Goal: Task Accomplishment & Management: Use online tool/utility

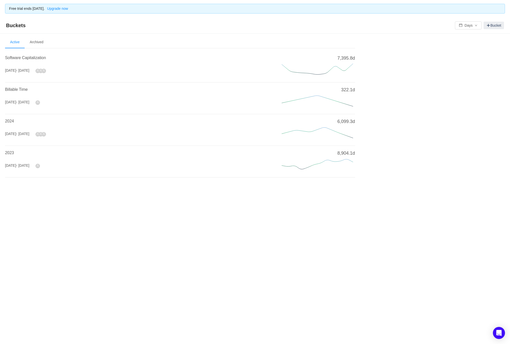
click at [29, 60] on h4 "Software Capitalization" at bounding box center [137, 58] width 265 height 6
click at [25, 57] on span "Software Capitalization" at bounding box center [25, 58] width 41 height 4
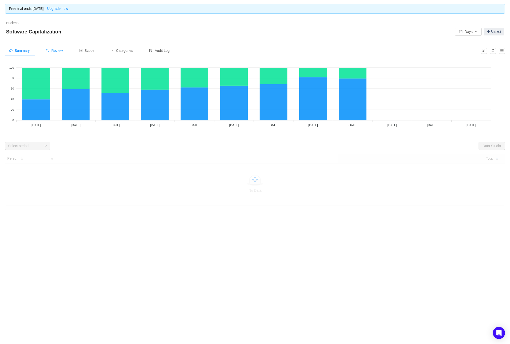
click at [56, 49] on span "Review" at bounding box center [54, 51] width 17 height 4
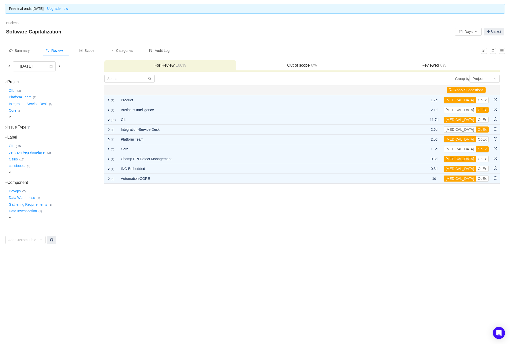
click at [7, 64] on span at bounding box center [9, 66] width 4 height 4
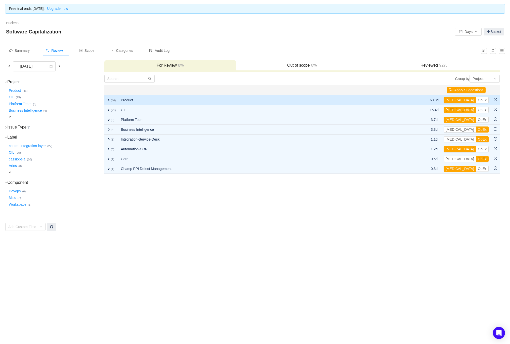
click at [108, 98] on span "expand" at bounding box center [109, 100] width 4 height 4
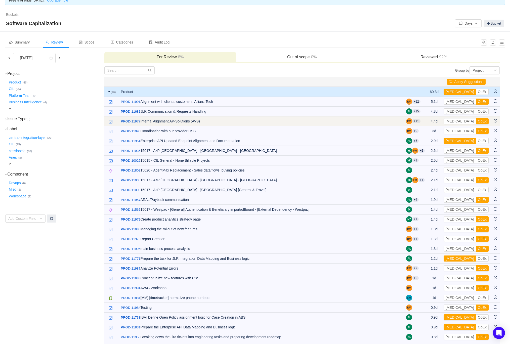
scroll to position [1, 0]
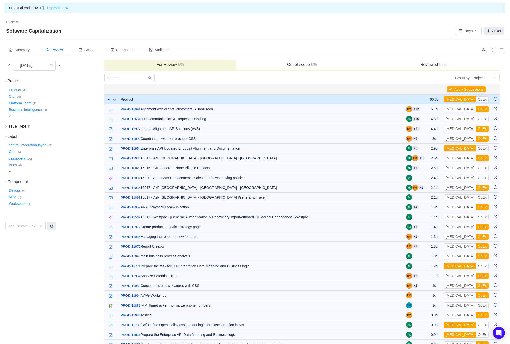
click at [108, 98] on span "expand" at bounding box center [109, 99] width 4 height 4
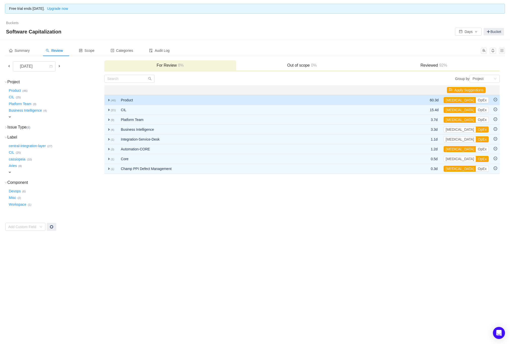
scroll to position [0, 0]
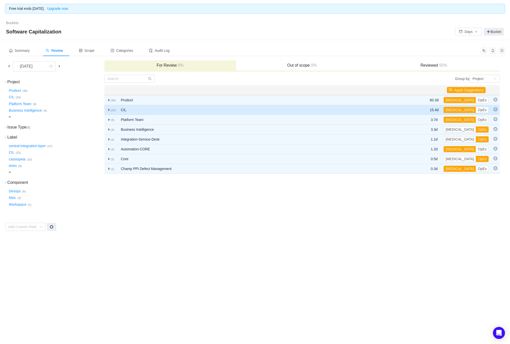
click at [110, 110] on span "expand" at bounding box center [109, 110] width 4 height 4
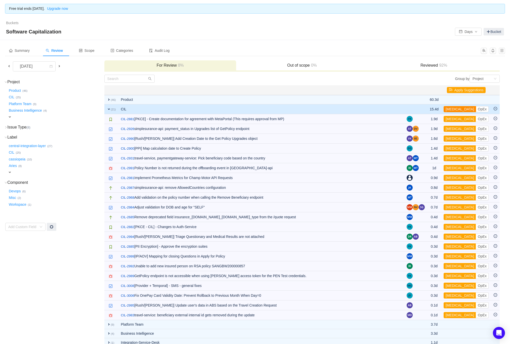
click at [454, 109] on button "[MEDICAL_DATA]" at bounding box center [460, 109] width 32 height 6
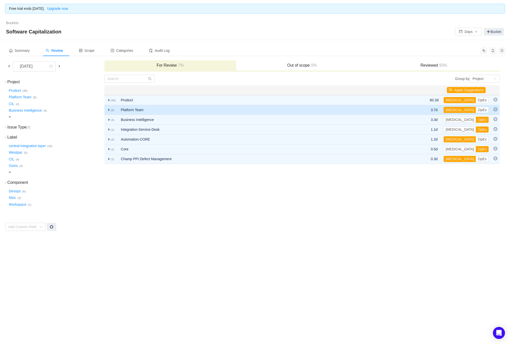
click at [109, 108] on span "expand" at bounding box center [109, 110] width 4 height 4
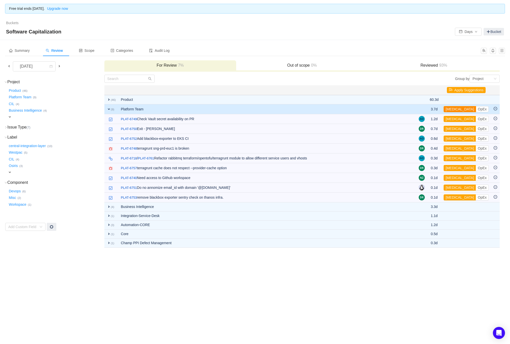
click at [454, 109] on button "[MEDICAL_DATA]" at bounding box center [460, 109] width 32 height 6
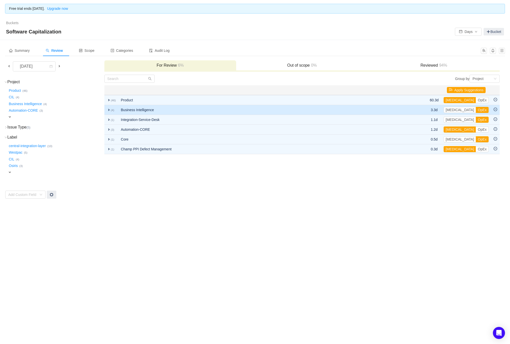
click at [108, 107] on td "expand (4)" at bounding box center [111, 110] width 14 height 10
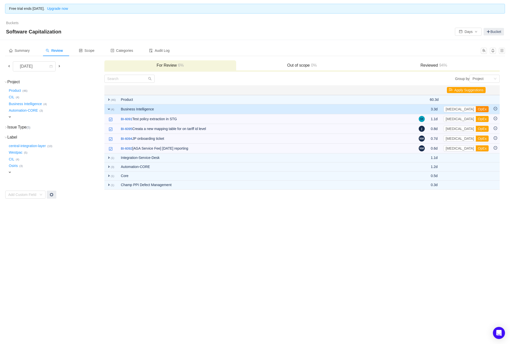
click at [476, 109] on button "OpEx" at bounding box center [482, 109] width 13 height 6
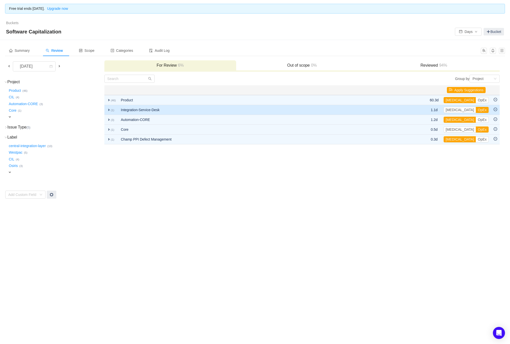
click at [106, 109] on td "expand (1)" at bounding box center [111, 110] width 14 height 10
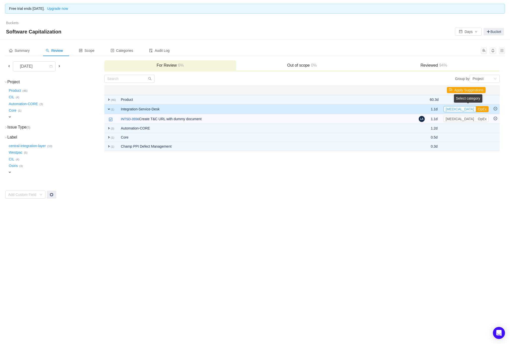
click at [454, 109] on button "[MEDICAL_DATA]" at bounding box center [460, 109] width 32 height 6
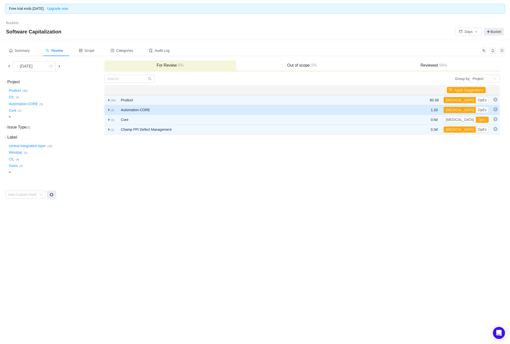
click at [108, 109] on span "expand" at bounding box center [109, 110] width 4 height 4
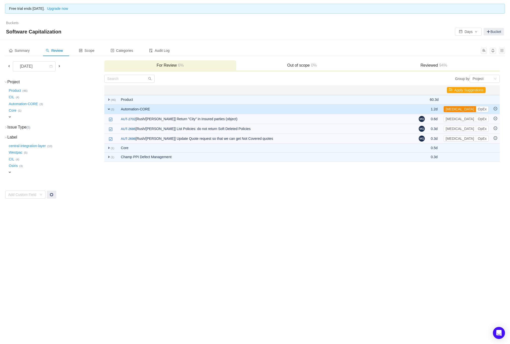
click at [458, 109] on button "[MEDICAL_DATA]" at bounding box center [460, 109] width 32 height 6
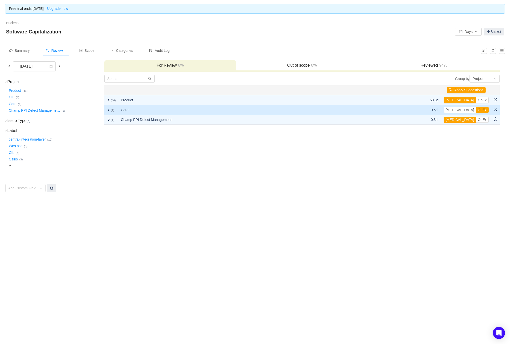
click at [110, 108] on span "expand" at bounding box center [109, 110] width 4 height 4
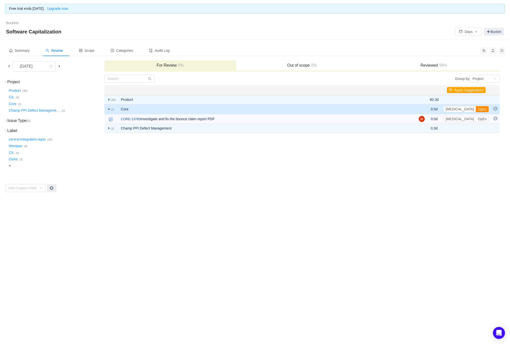
click at [476, 109] on button "OpEx" at bounding box center [482, 109] width 13 height 6
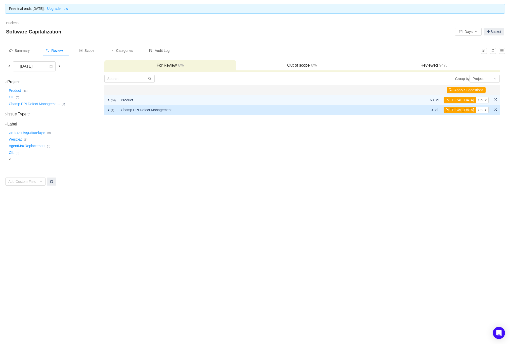
click at [109, 108] on span "expand" at bounding box center [109, 110] width 4 height 4
click at [476, 109] on button "OpEx" at bounding box center [482, 109] width 13 height 6
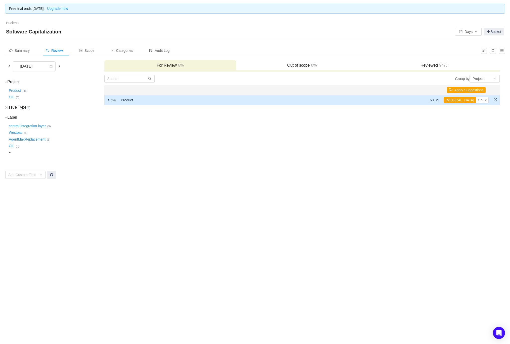
click at [108, 99] on span "expand" at bounding box center [109, 100] width 4 height 4
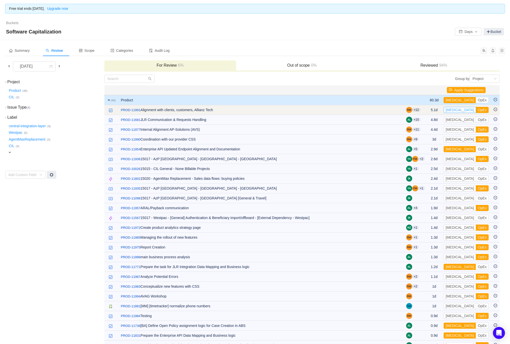
click at [458, 109] on button "[MEDICAL_DATA]" at bounding box center [460, 110] width 32 height 6
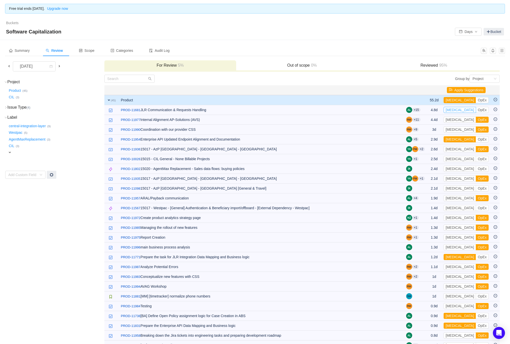
click at [458, 109] on button "[MEDICAL_DATA]" at bounding box center [460, 110] width 32 height 6
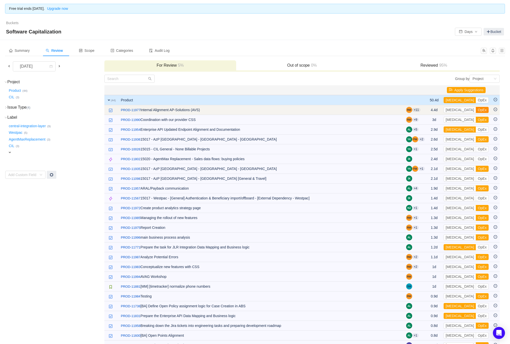
click at [476, 110] on button "OpEx" at bounding box center [482, 110] width 13 height 6
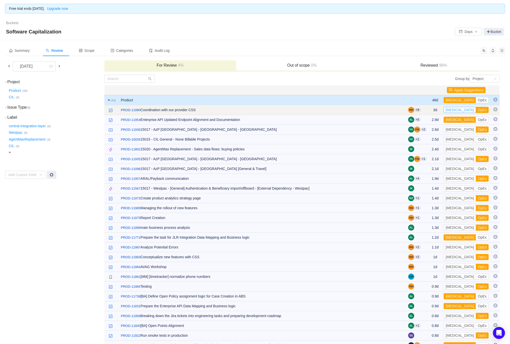
click at [455, 109] on button "[MEDICAL_DATA]" at bounding box center [460, 110] width 32 height 6
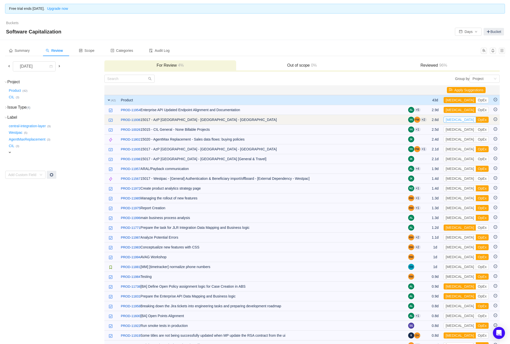
click at [458, 119] on button "[MEDICAL_DATA]" at bounding box center [460, 120] width 32 height 6
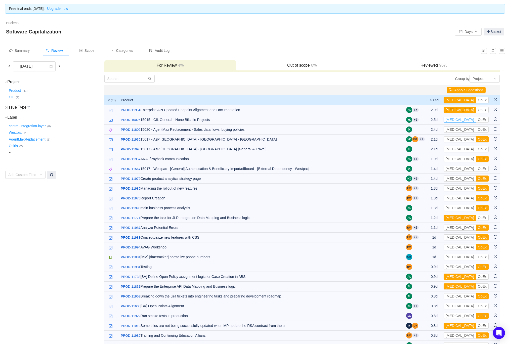
click at [458, 119] on button "[MEDICAL_DATA]" at bounding box center [460, 120] width 32 height 6
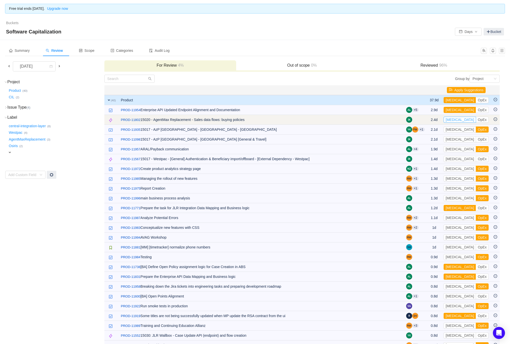
click at [457, 118] on button "[MEDICAL_DATA]" at bounding box center [460, 120] width 32 height 6
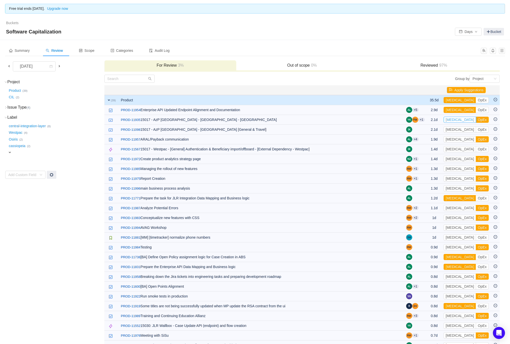
click at [457, 118] on button "[MEDICAL_DATA]" at bounding box center [460, 120] width 32 height 6
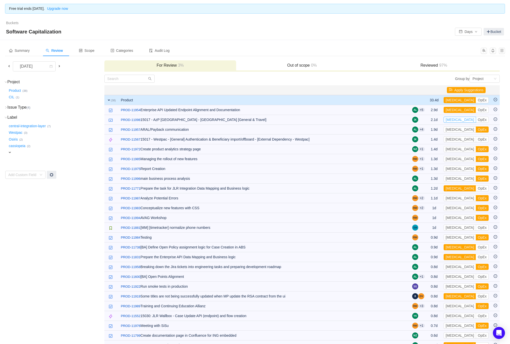
click at [457, 118] on button "[MEDICAL_DATA]" at bounding box center [460, 120] width 32 height 6
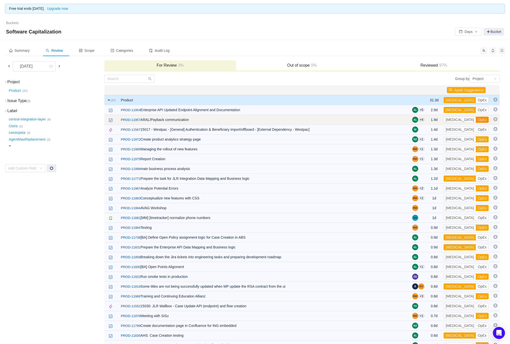
click at [476, 120] on button "OpEx" at bounding box center [482, 120] width 13 height 6
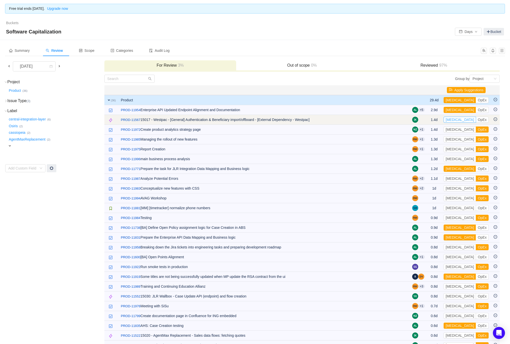
click at [455, 119] on button "[MEDICAL_DATA]" at bounding box center [460, 120] width 32 height 6
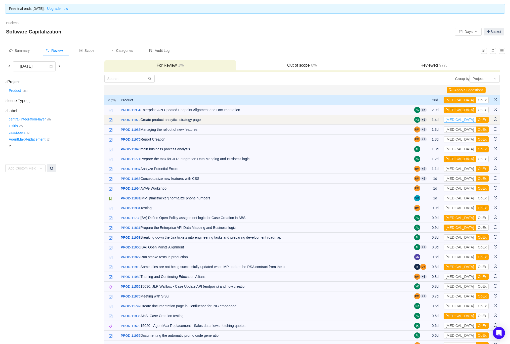
click at [456, 117] on button "[MEDICAL_DATA]" at bounding box center [460, 120] width 32 height 6
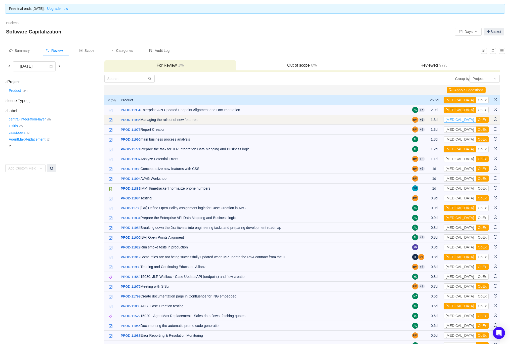
click at [456, 119] on button "[MEDICAL_DATA]" at bounding box center [460, 120] width 32 height 6
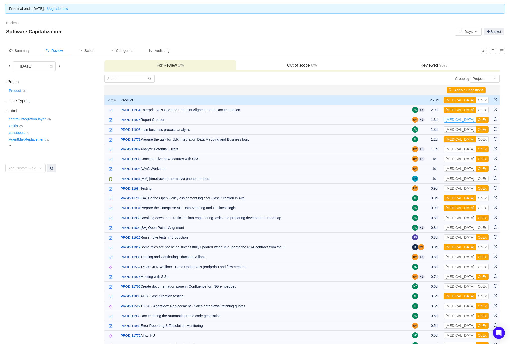
click at [456, 119] on button "[MEDICAL_DATA]" at bounding box center [460, 120] width 32 height 6
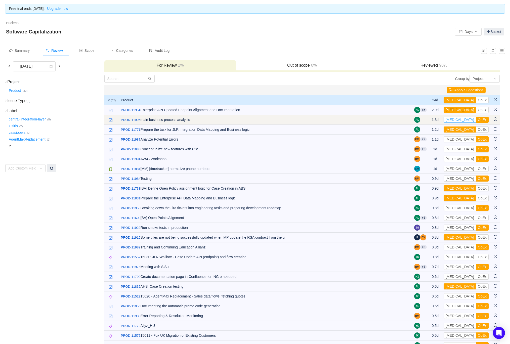
click at [456, 120] on button "[MEDICAL_DATA]" at bounding box center [460, 120] width 32 height 6
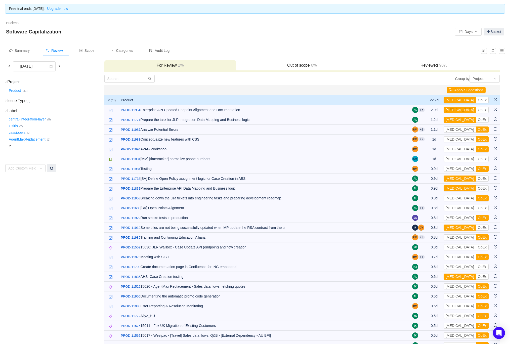
click at [456, 120] on button "[MEDICAL_DATA]" at bounding box center [460, 120] width 32 height 6
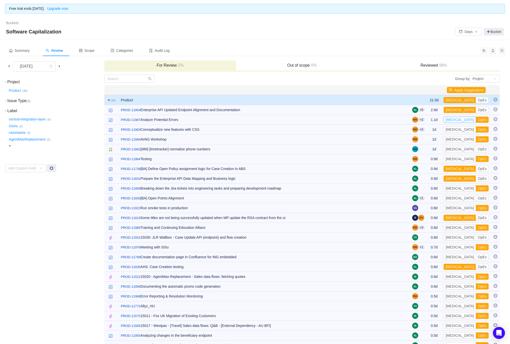
click at [456, 120] on button "[MEDICAL_DATA]" at bounding box center [460, 120] width 32 height 6
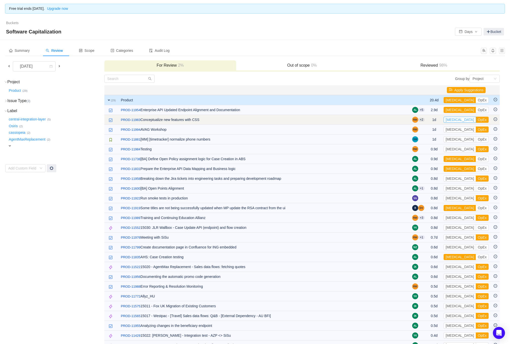
click at [457, 119] on button "[MEDICAL_DATA]" at bounding box center [460, 120] width 32 height 6
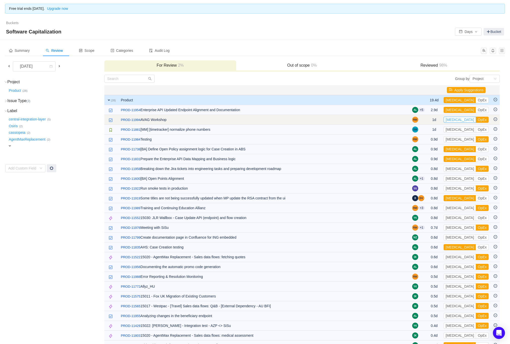
click at [454, 119] on button "[MEDICAL_DATA]" at bounding box center [460, 120] width 32 height 6
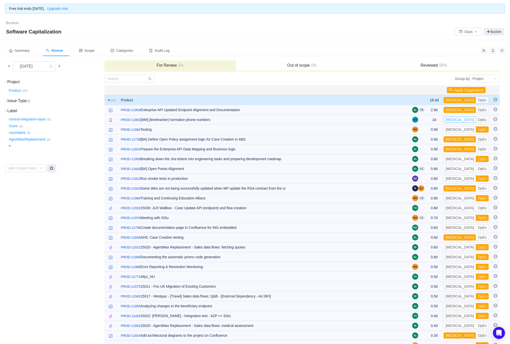
click at [454, 119] on button "[MEDICAL_DATA]" at bounding box center [460, 120] width 32 height 6
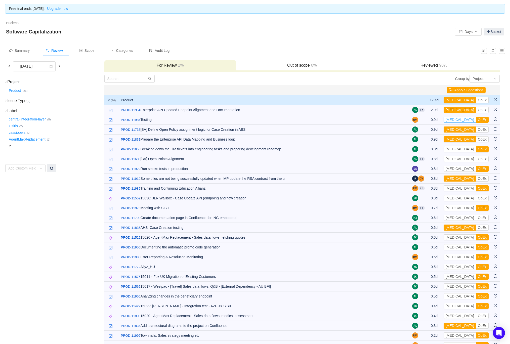
click at [454, 119] on button "[MEDICAL_DATA]" at bounding box center [460, 120] width 32 height 6
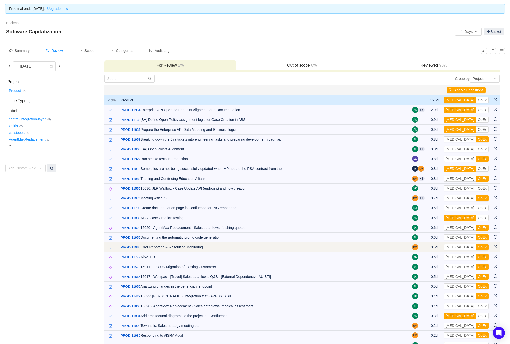
scroll to position [10, 0]
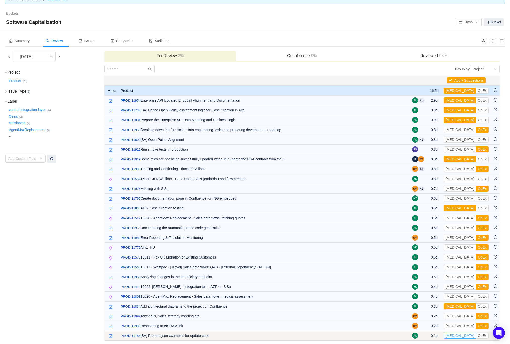
click at [455, 334] on button "[MEDICAL_DATA]" at bounding box center [460, 336] width 32 height 6
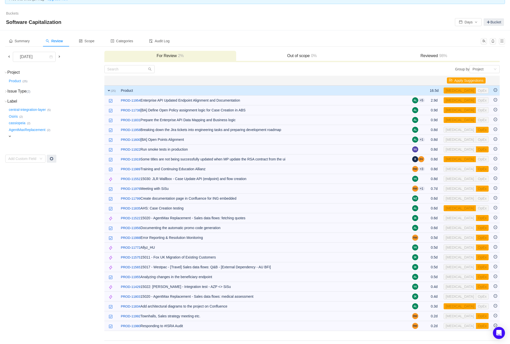
scroll to position [0, 0]
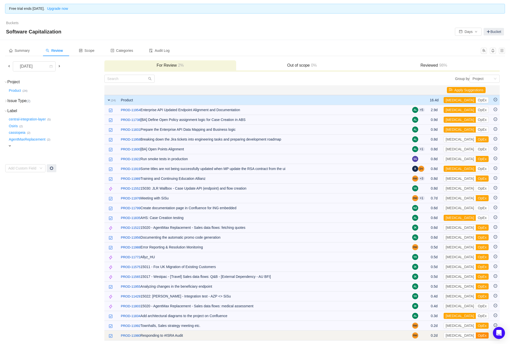
click at [476, 335] on button "OpEx" at bounding box center [482, 336] width 13 height 6
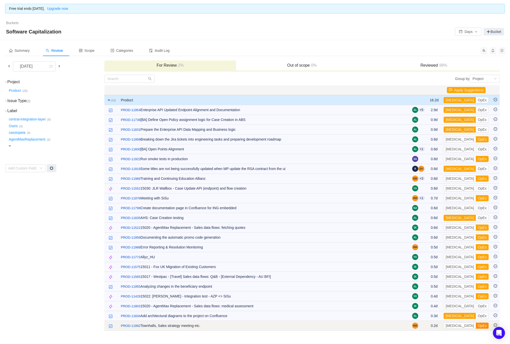
click at [476, 324] on button "OpEx" at bounding box center [482, 326] width 13 height 6
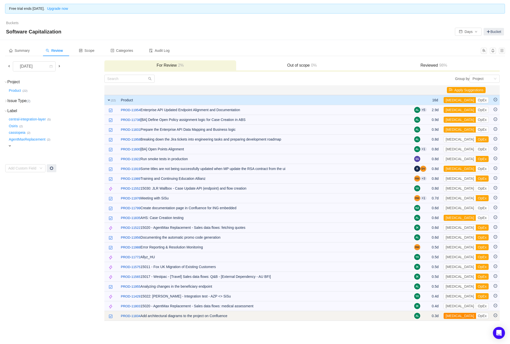
click at [454, 314] on button "[MEDICAL_DATA]" at bounding box center [460, 316] width 32 height 6
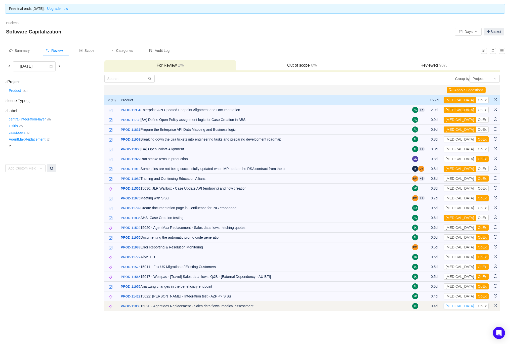
click at [452, 305] on button "[MEDICAL_DATA]" at bounding box center [460, 306] width 32 height 6
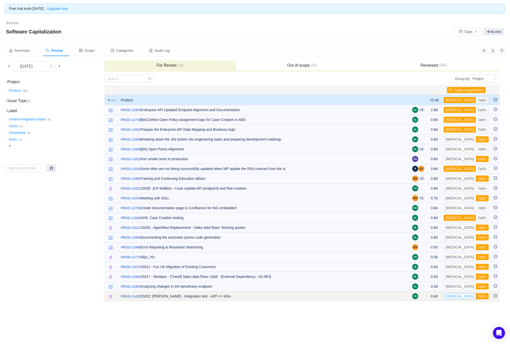
click at [449, 295] on button "[MEDICAL_DATA]" at bounding box center [460, 296] width 32 height 6
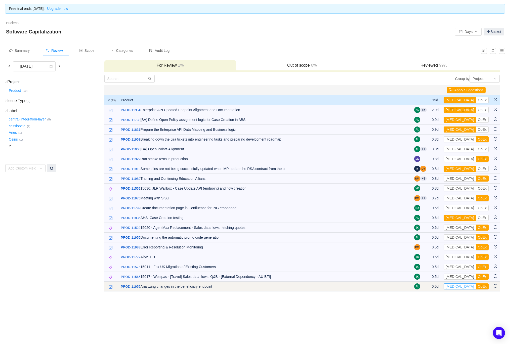
click at [451, 285] on button "[MEDICAL_DATA]" at bounding box center [460, 286] width 32 height 6
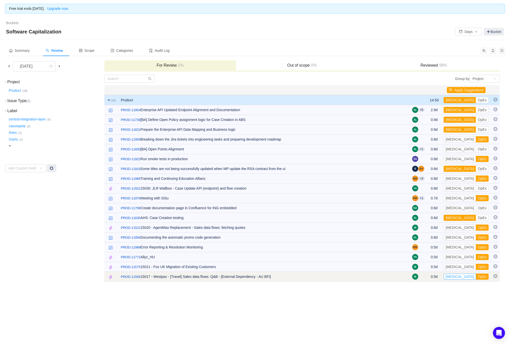
click at [452, 275] on button "[MEDICAL_DATA]" at bounding box center [460, 277] width 32 height 6
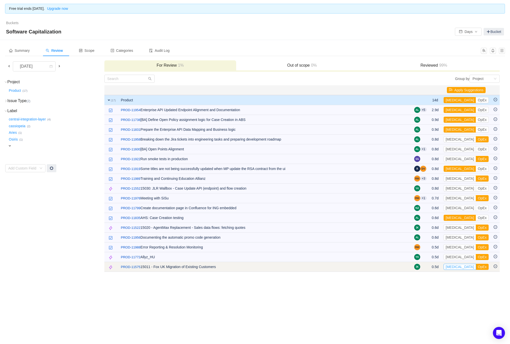
click at [453, 265] on button "[MEDICAL_DATA]" at bounding box center [460, 267] width 32 height 6
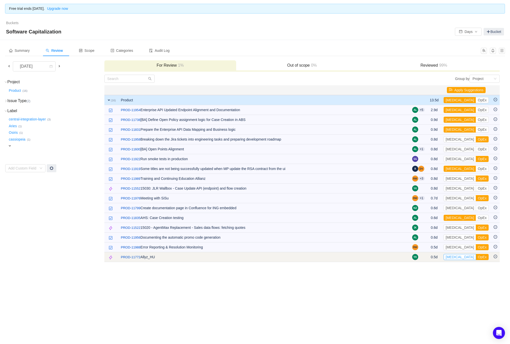
click at [455, 256] on button "[MEDICAL_DATA]" at bounding box center [460, 257] width 32 height 6
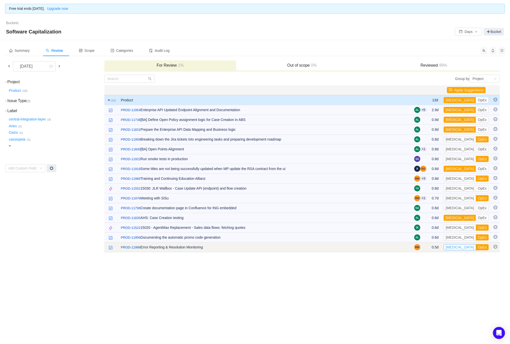
click at [456, 246] on button "[MEDICAL_DATA]" at bounding box center [460, 247] width 32 height 6
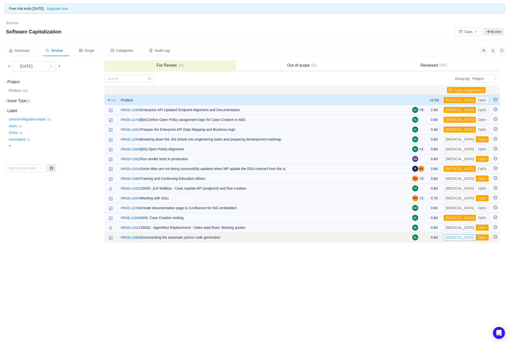
click at [455, 237] on button "[MEDICAL_DATA]" at bounding box center [460, 237] width 32 height 6
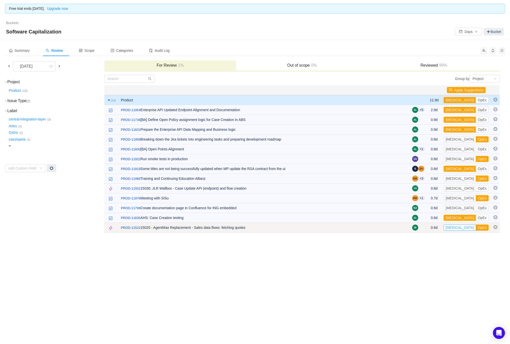
click at [455, 227] on button "[MEDICAL_DATA]" at bounding box center [460, 228] width 32 height 6
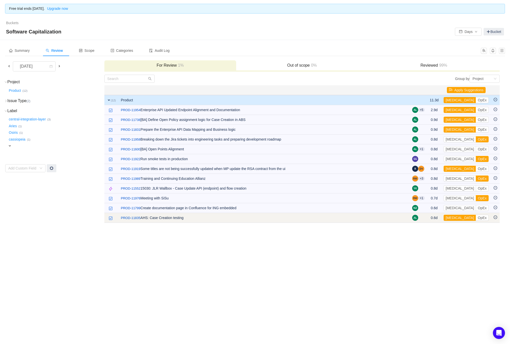
click at [455, 220] on td "[MEDICAL_DATA] OpEx Out of scope" at bounding box center [466, 218] width 50 height 10
click at [454, 216] on button "[MEDICAL_DATA]" at bounding box center [460, 218] width 32 height 6
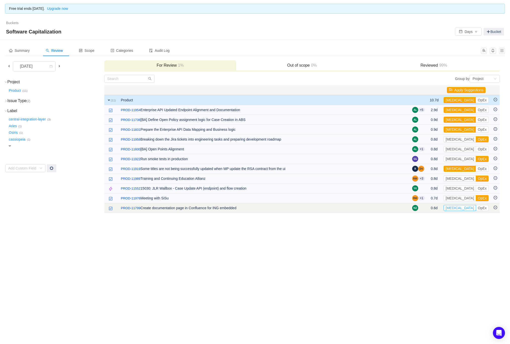
click at [453, 208] on button "[MEDICAL_DATA]" at bounding box center [460, 208] width 32 height 6
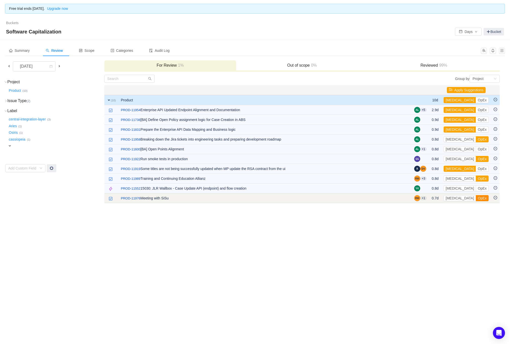
click at [476, 200] on button "OpEx" at bounding box center [482, 198] width 13 height 6
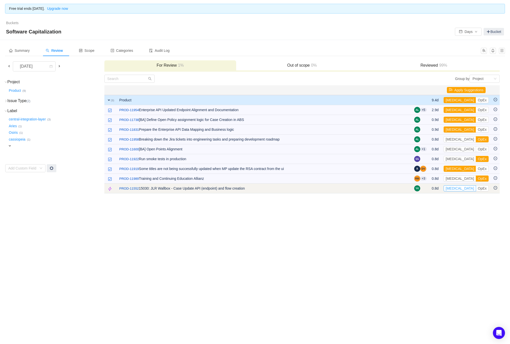
click at [456, 186] on button "[MEDICAL_DATA]" at bounding box center [460, 188] width 32 height 6
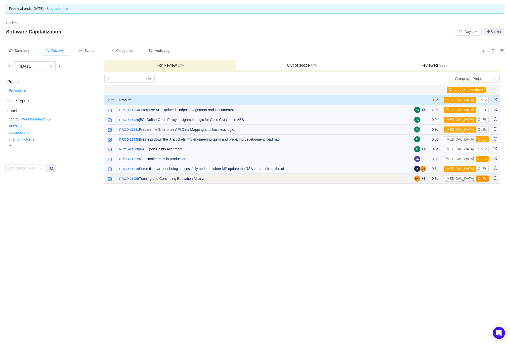
click at [476, 178] on button "OpEx" at bounding box center [482, 179] width 13 height 6
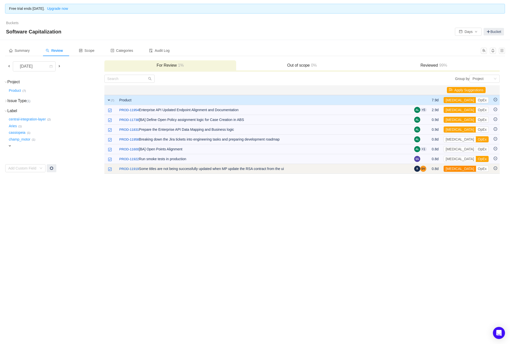
click at [452, 168] on button "[MEDICAL_DATA]" at bounding box center [460, 169] width 32 height 6
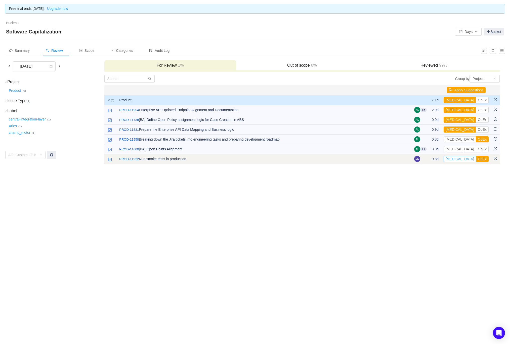
click at [453, 157] on button "[MEDICAL_DATA]" at bounding box center [460, 159] width 32 height 6
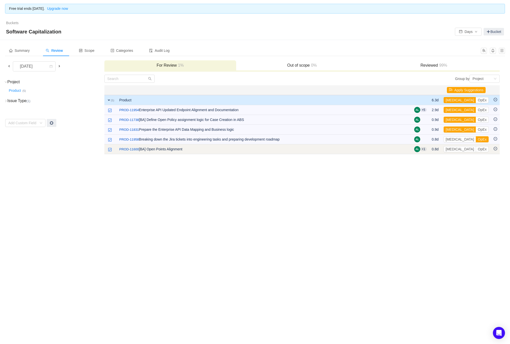
click at [453, 144] on td "[MEDICAL_DATA] OpEx Out of scope" at bounding box center [466, 149] width 50 height 10
click at [453, 147] on button "[MEDICAL_DATA]" at bounding box center [460, 149] width 32 height 6
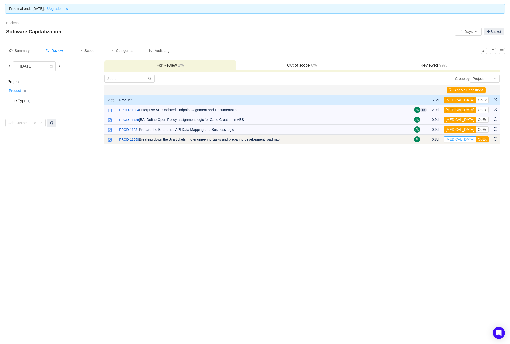
click at [452, 137] on button "[MEDICAL_DATA]" at bounding box center [460, 139] width 32 height 6
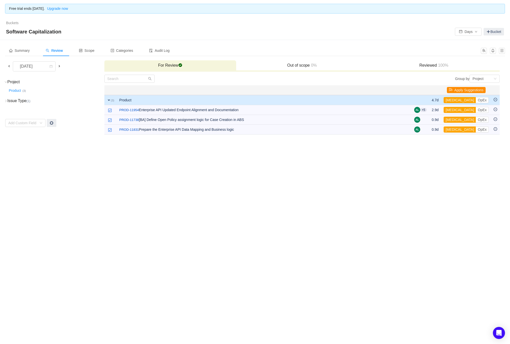
click at [455, 91] on button "Apply Suggestions" at bounding box center [466, 90] width 39 height 6
click at [500, 76] on button "OK" at bounding box center [496, 76] width 9 height 6
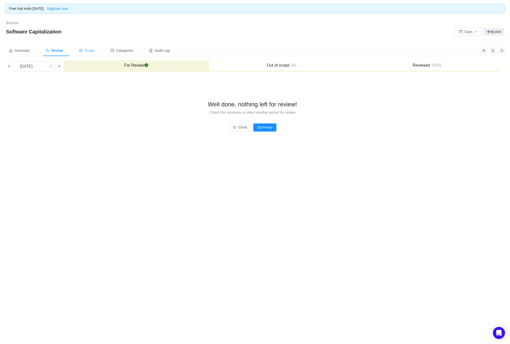
click at [88, 48] on div "Scope" at bounding box center [87, 50] width 24 height 11
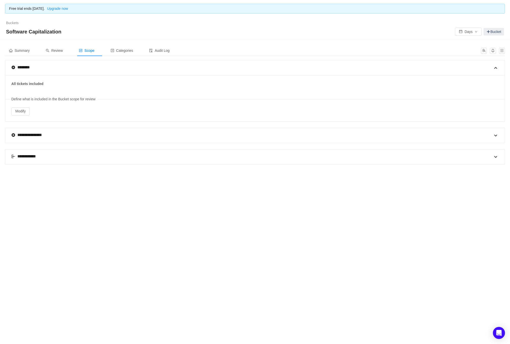
click at [13, 155] on span at bounding box center [13, 156] width 4 height 4
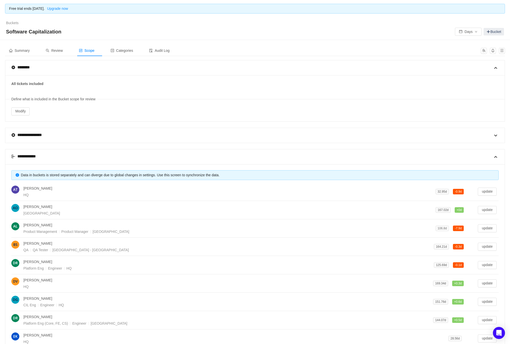
scroll to position [80, 0]
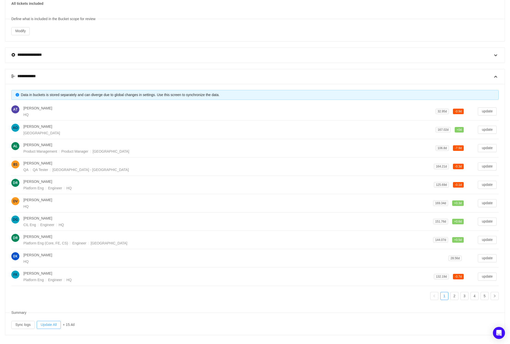
click at [49, 322] on button "Update All" at bounding box center [49, 325] width 24 height 8
